Goal: Navigation & Orientation: Find specific page/section

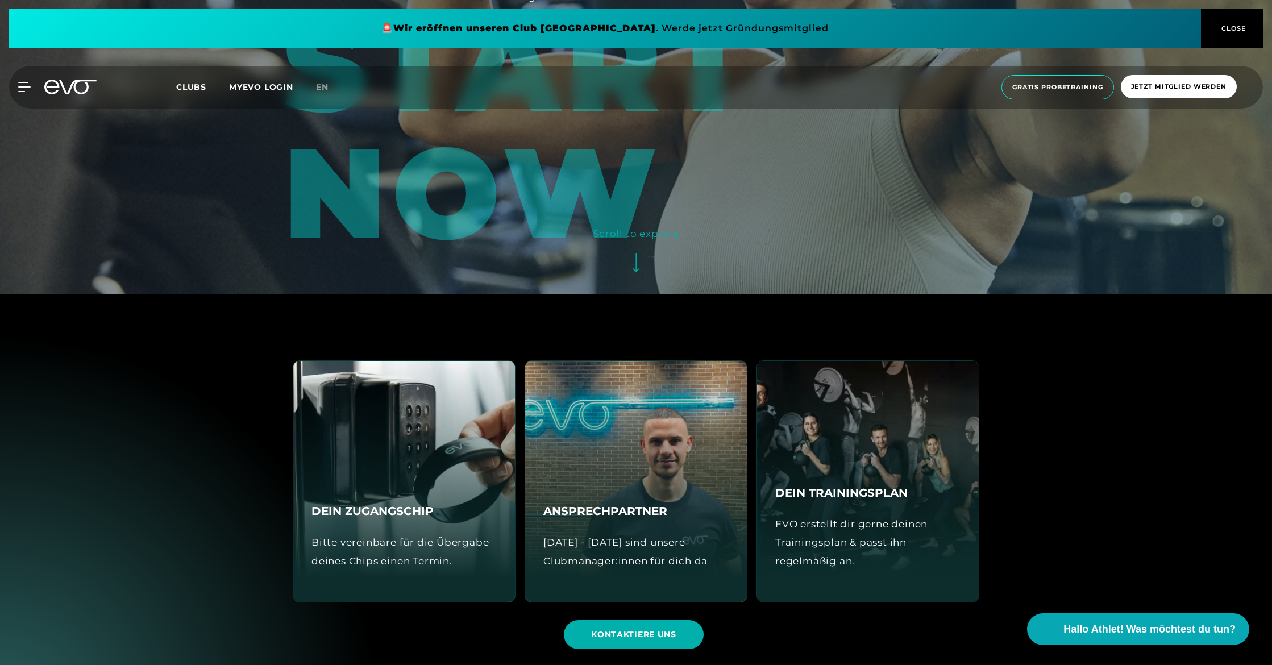
scroll to position [461, 0]
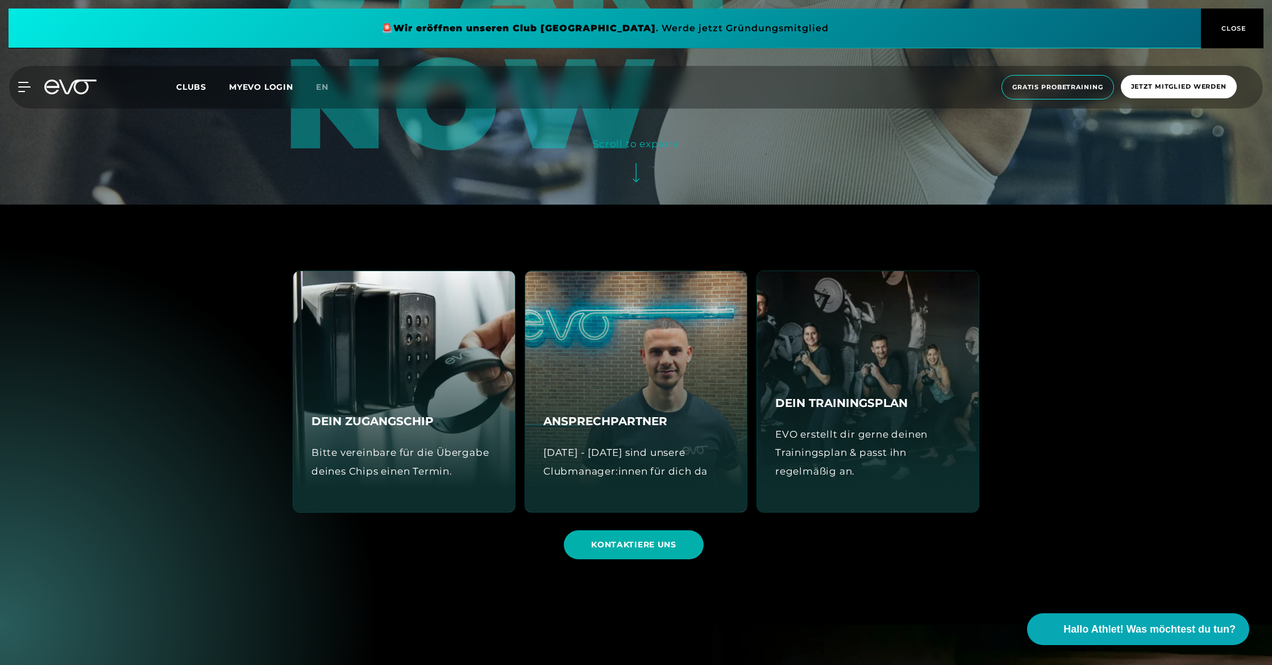
click at [456, 367] on div "DEIN ZUGANGSCHIP Bitte vereinbare für die Übergabe deines Chips einen Termin." at bounding box center [404, 391] width 222 height 241
click at [824, 385] on div "DEIN TRAININGSPLAN EVO erstellt dir gerne deinen Trainingsplan & passt ihn rege…" at bounding box center [868, 391] width 222 height 241
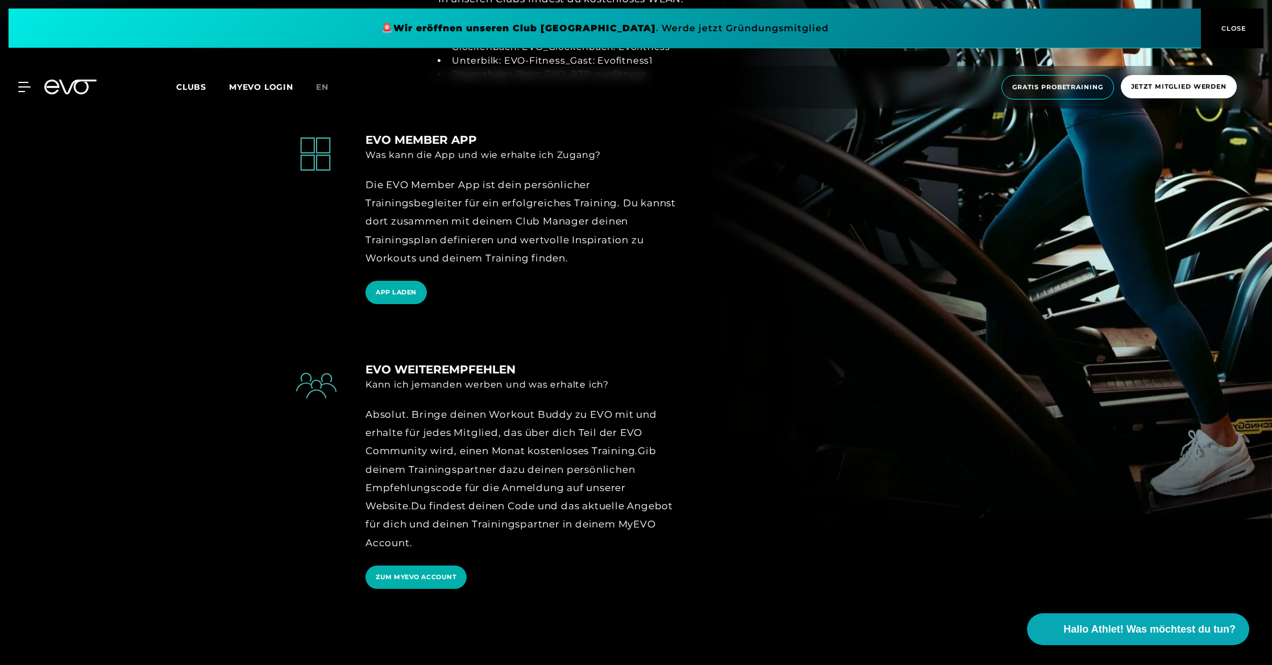
scroll to position [1545, 0]
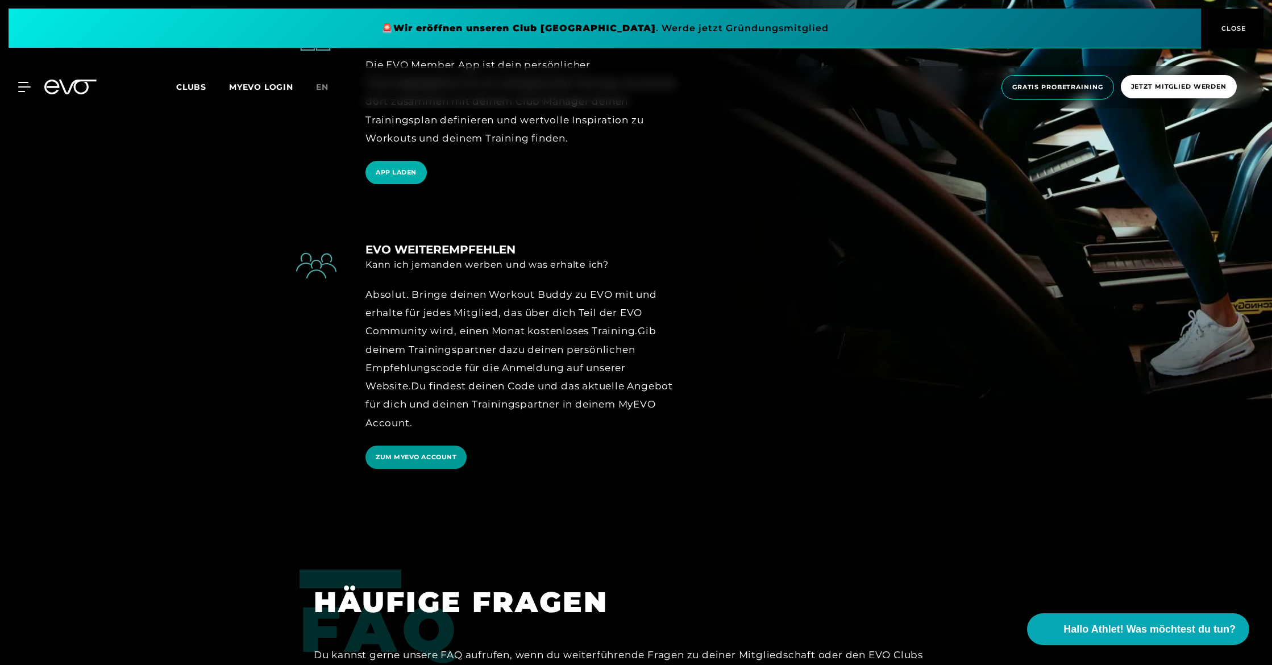
click at [424, 454] on span "ZUM MYEVO ACCOUNT" at bounding box center [416, 458] width 81 height 10
click at [189, 87] on span "Clubs" at bounding box center [191, 87] width 30 height 10
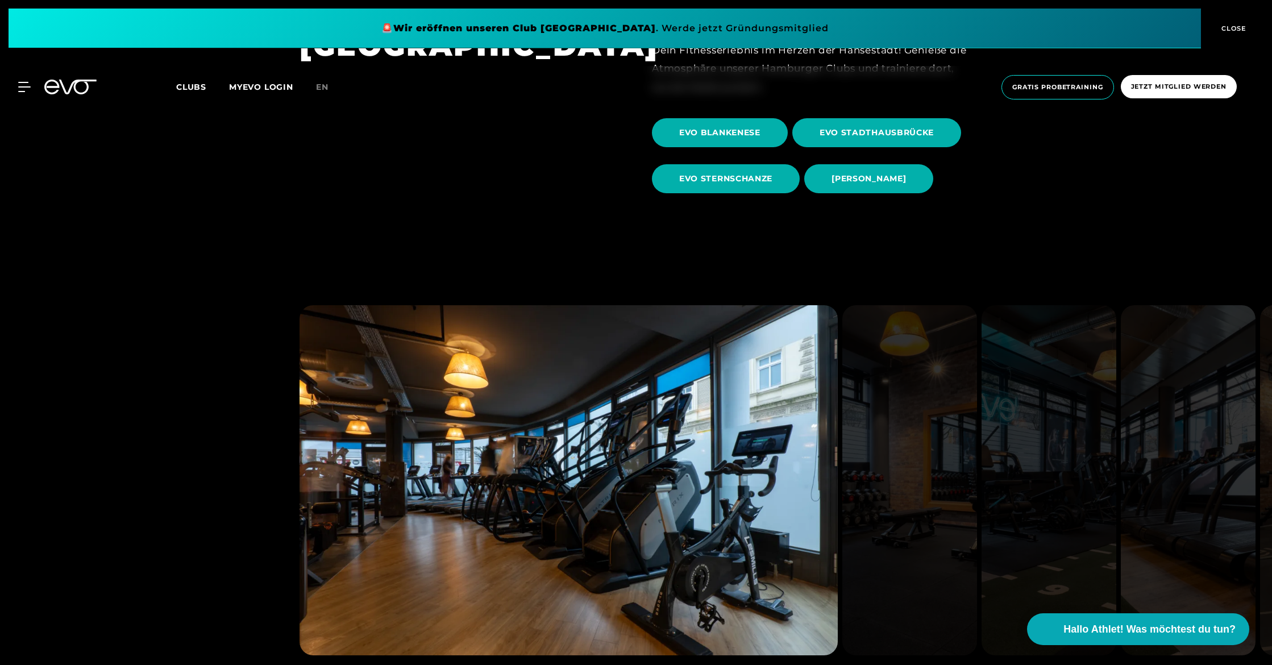
scroll to position [570, 0]
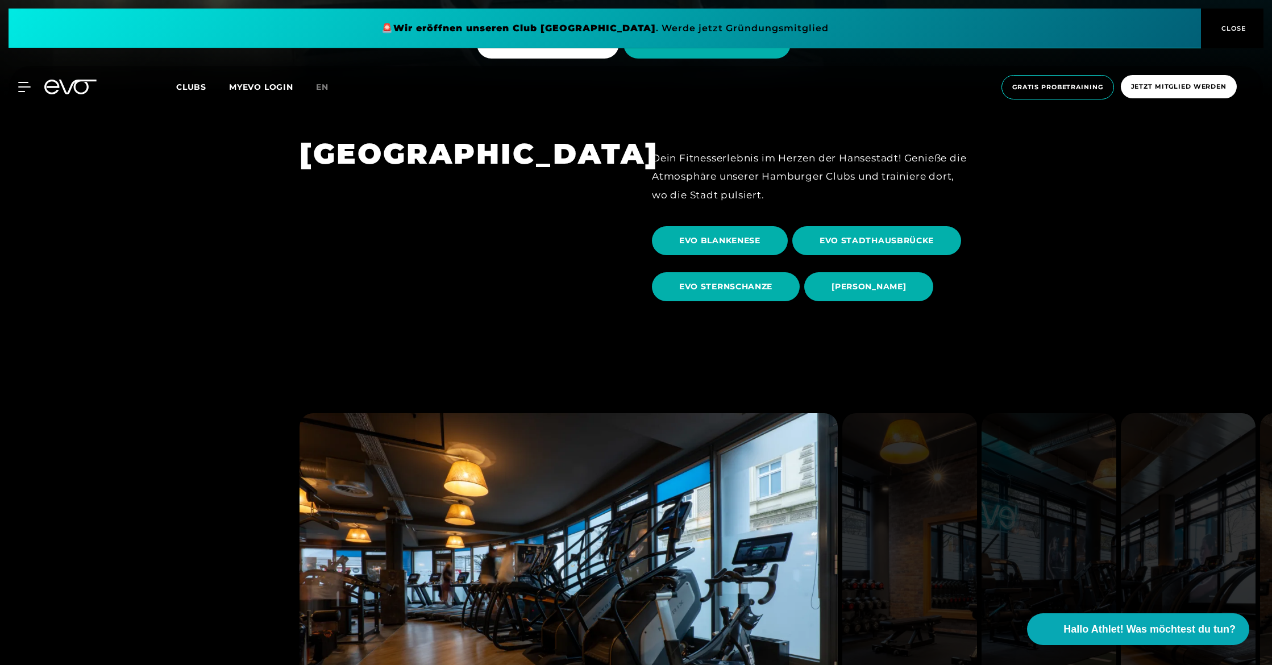
click at [715, 238] on span "EVO BLANKENESE" at bounding box center [719, 241] width 81 height 12
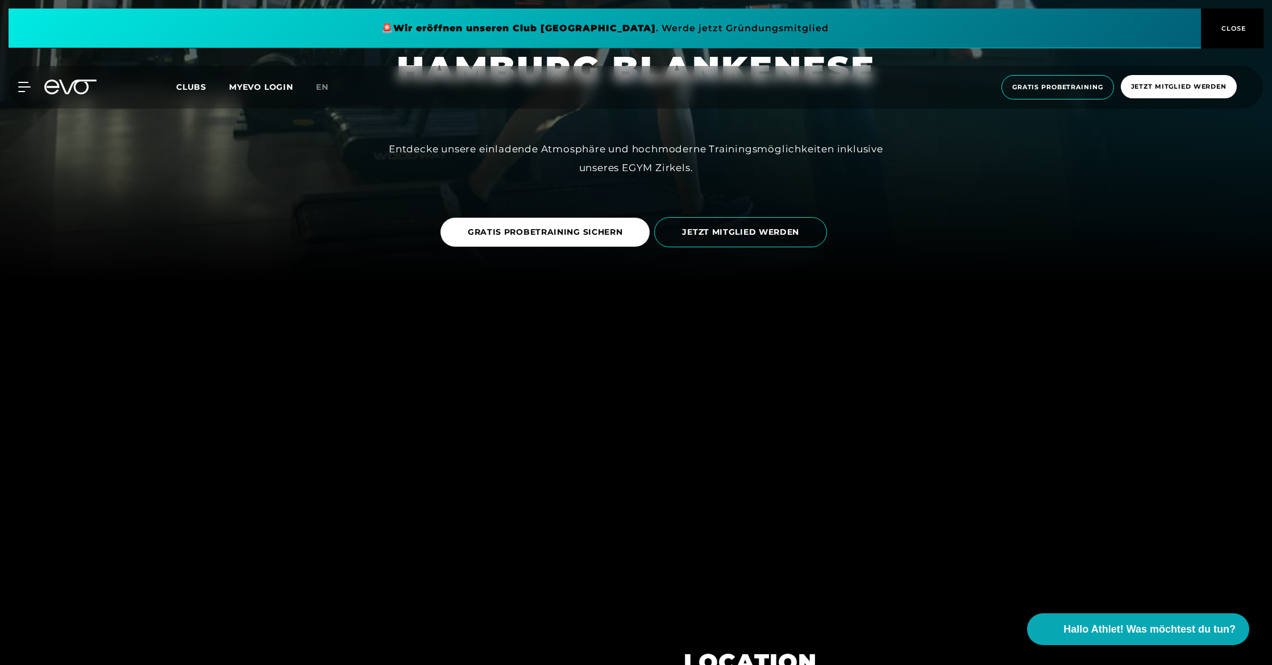
scroll to position [590, 0]
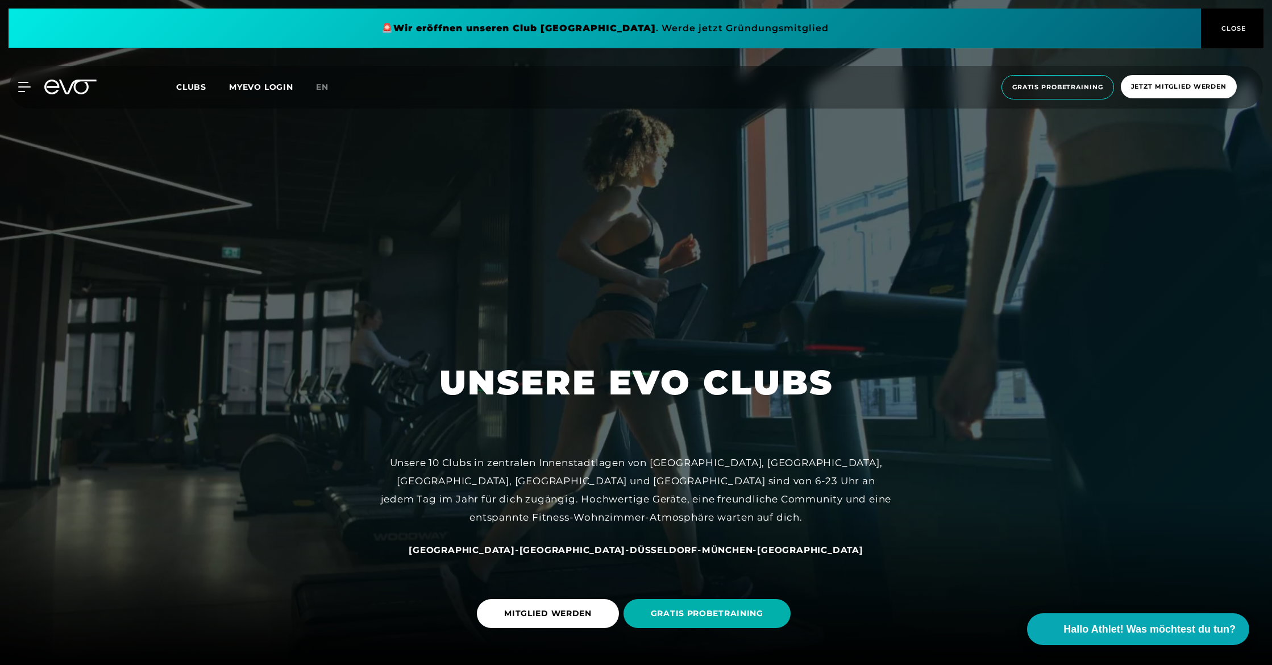
scroll to position [388, 0]
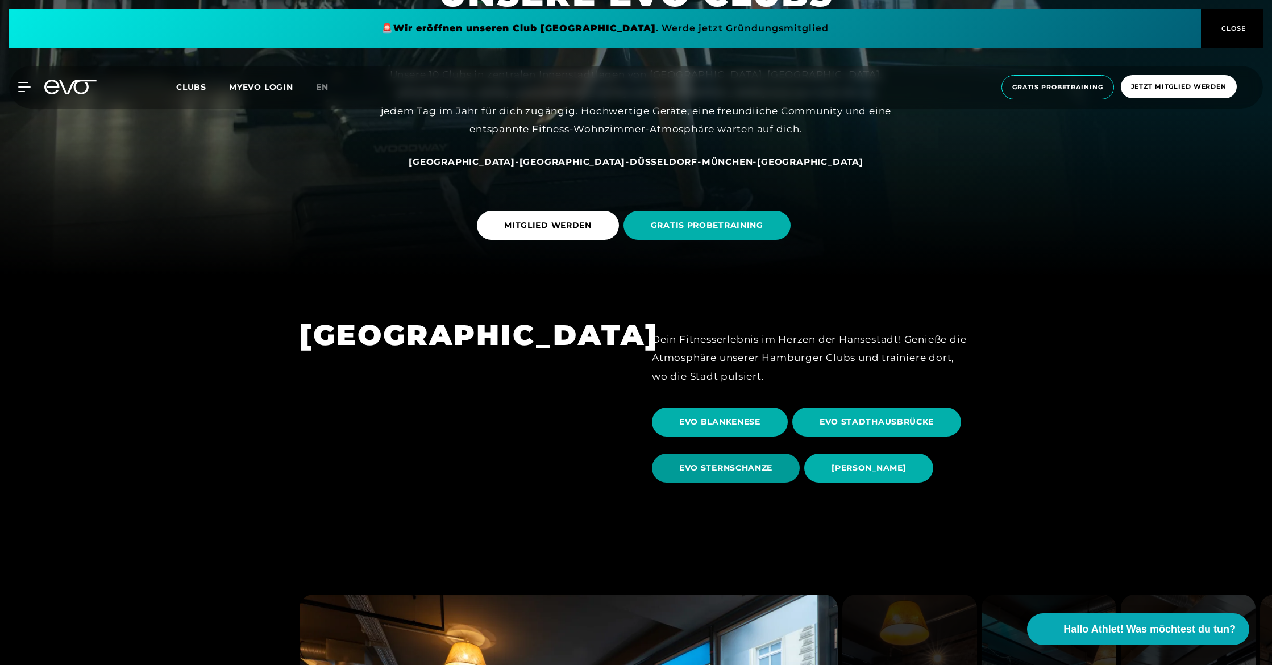
click at [753, 464] on span "EVO STERNSCHANZE" at bounding box center [725, 468] width 93 height 12
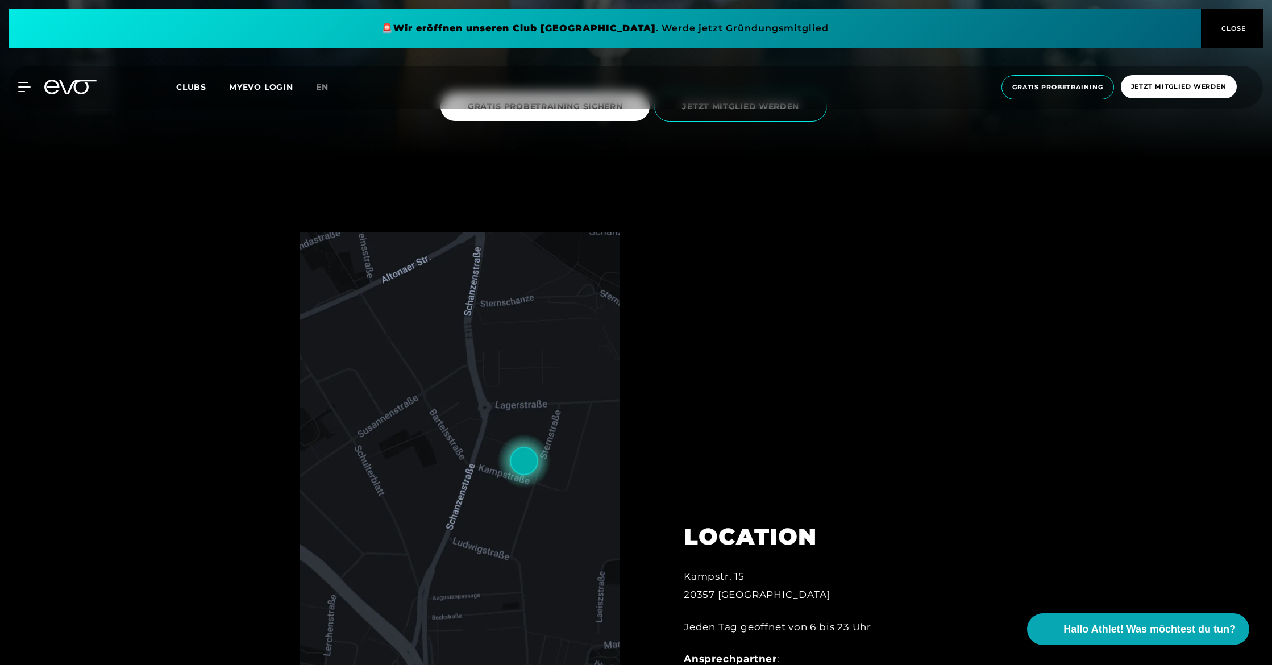
scroll to position [602, 0]
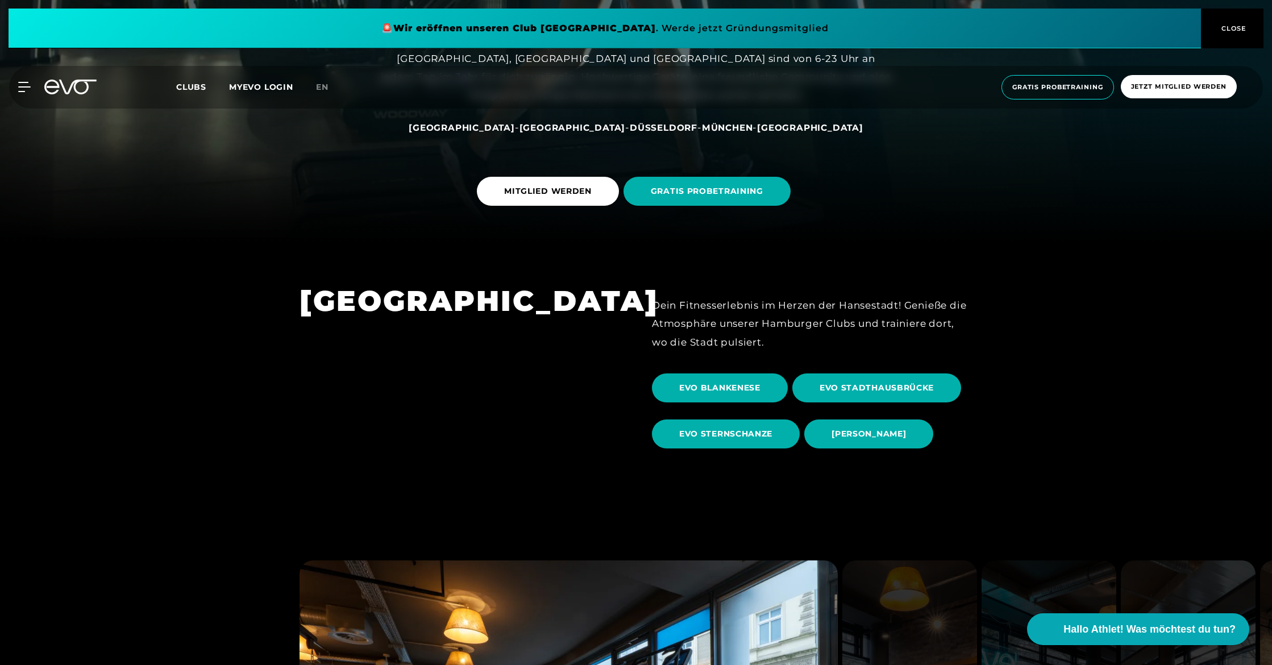
scroll to position [462, 0]
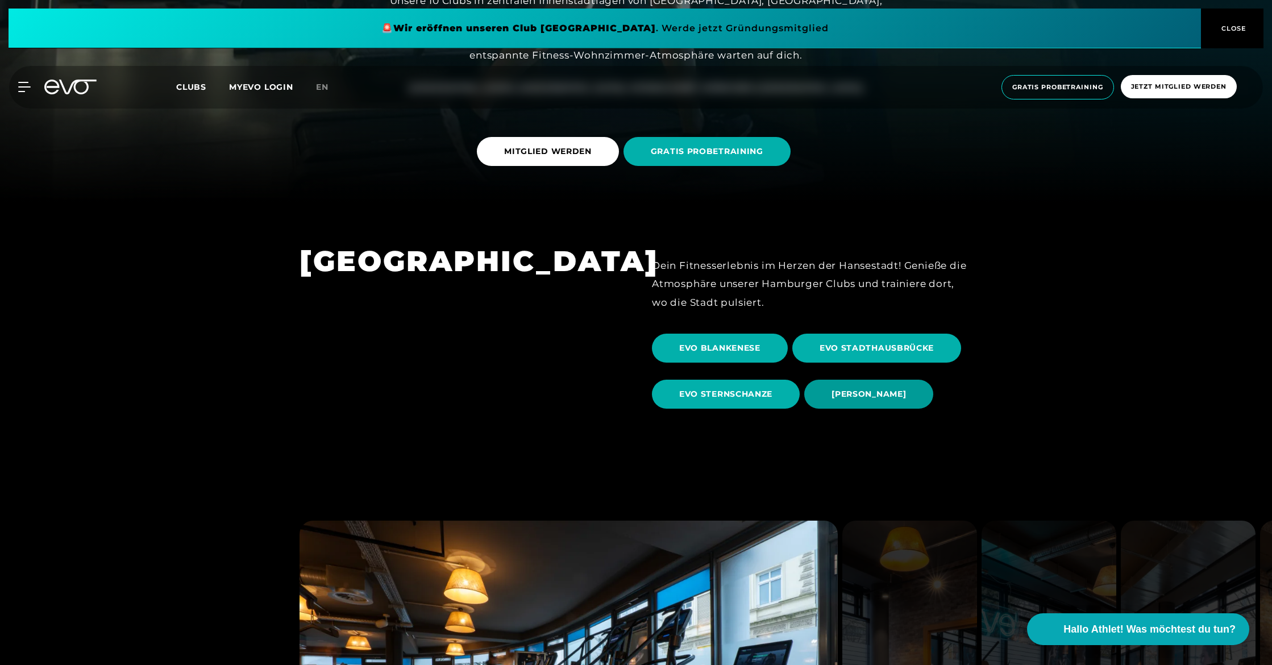
click at [839, 386] on span "[PERSON_NAME]" at bounding box center [869, 394] width 129 height 29
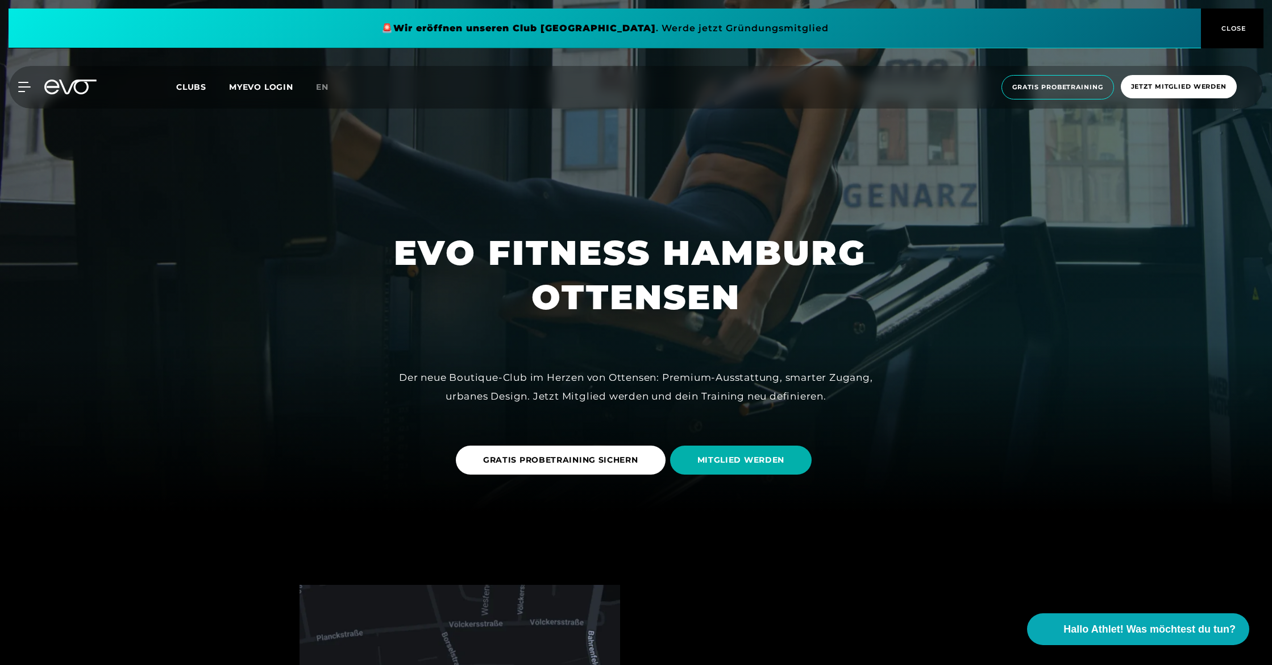
scroll to position [720, 0]
